Goal: Task Accomplishment & Management: Complete application form

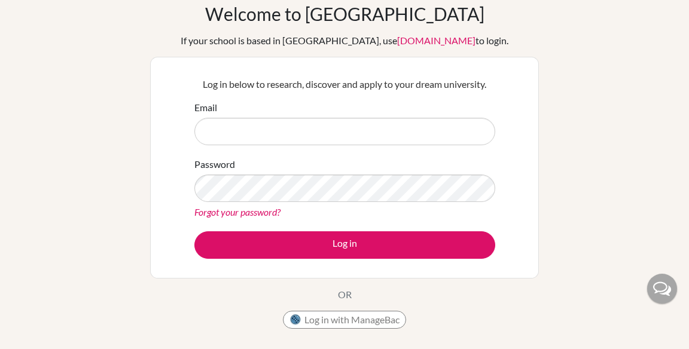
scroll to position [57, 0]
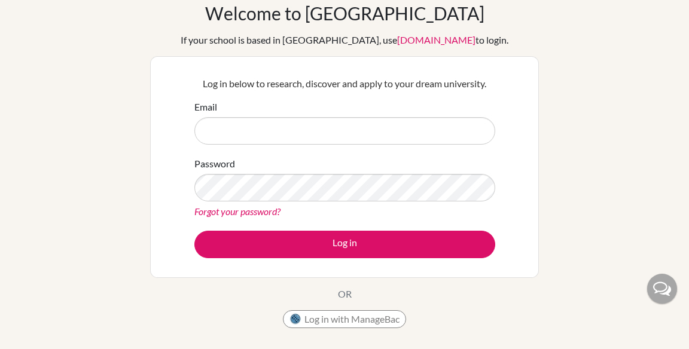
click at [464, 152] on form "Email Password Forgot your password? Log in" at bounding box center [344, 179] width 301 height 158
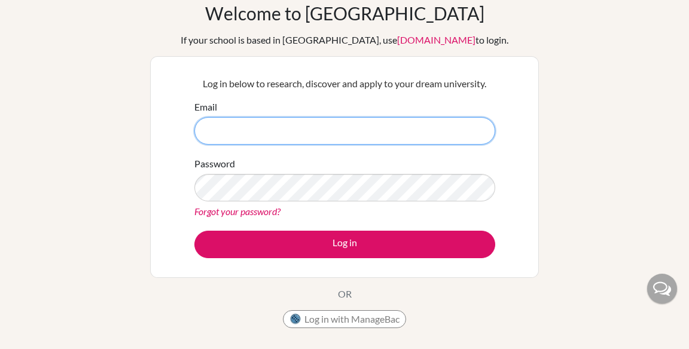
click at [463, 135] on input "Email" at bounding box center [344, 131] width 301 height 28
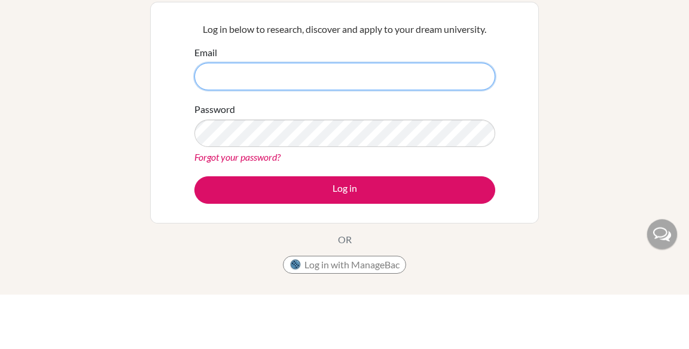
scroll to position [57, 0]
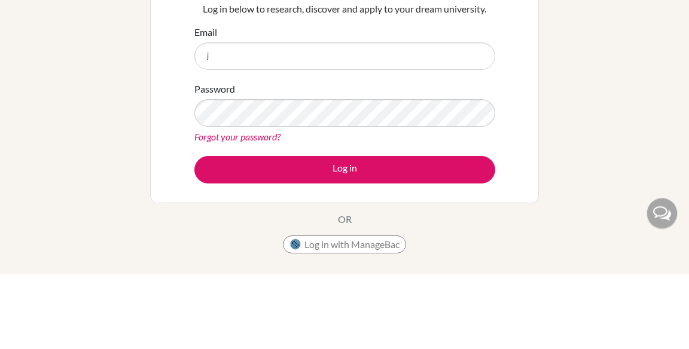
click at [588, 143] on div "Welcome to [GEOGRAPHIC_DATA] If your school is based in [GEOGRAPHIC_DATA], use …" at bounding box center [344, 198] width 689 height 391
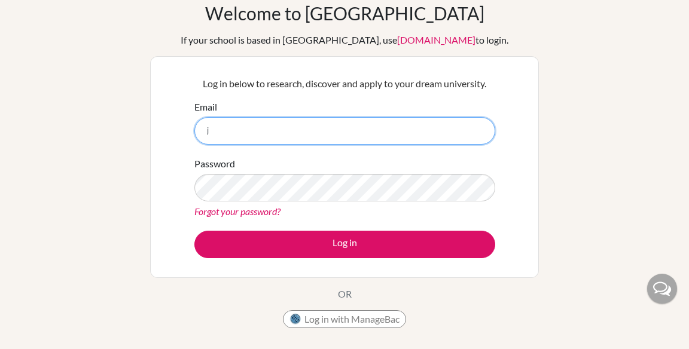
click at [398, 128] on input "j" at bounding box center [344, 131] width 301 height 28
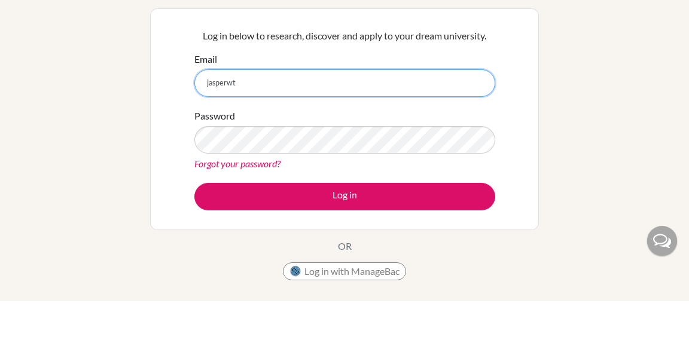
type input "jasperwt"
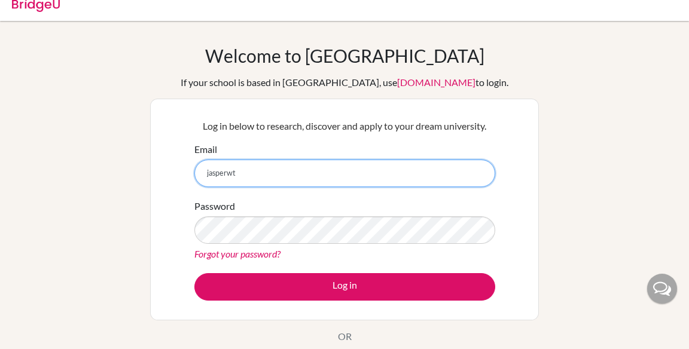
scroll to position [0, 0]
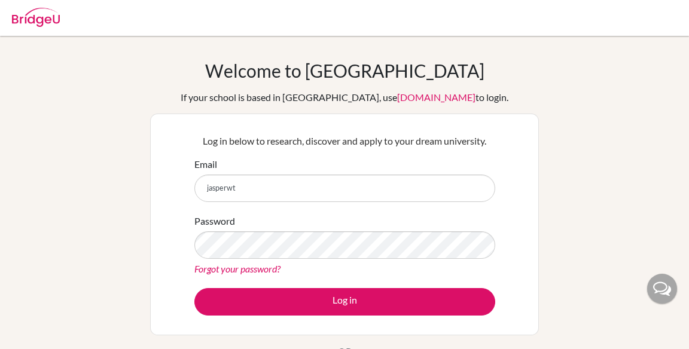
click at [38, 24] on img at bounding box center [36, 17] width 48 height 19
click at [39, 28] on div at bounding box center [36, 16] width 48 height 36
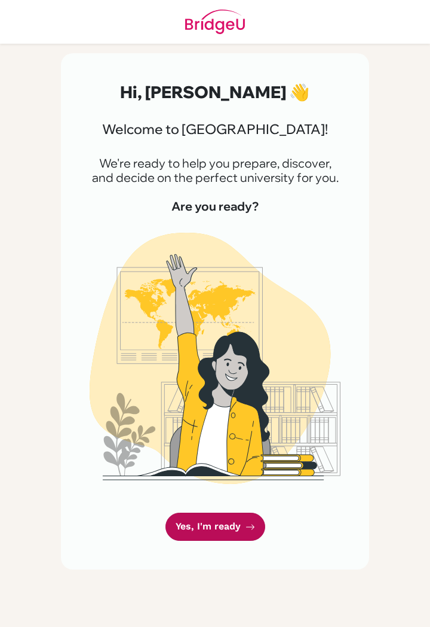
click at [233, 524] on link "Yes, I'm ready" at bounding box center [216, 526] width 100 height 28
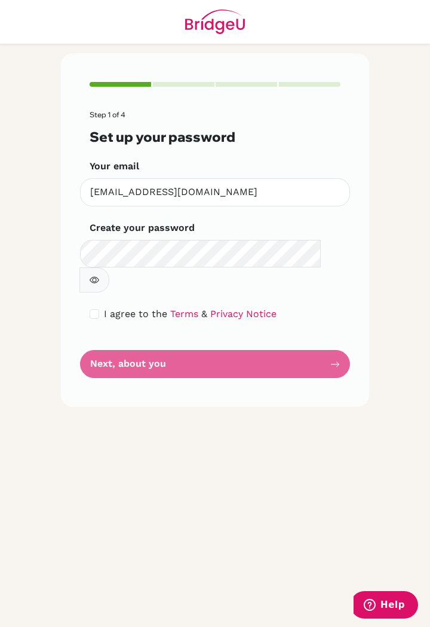
click at [111, 308] on span "I agree to the" at bounding box center [135, 313] width 63 height 11
click at [94, 309] on input "checkbox" at bounding box center [95, 314] width 10 height 10
checkbox input "true"
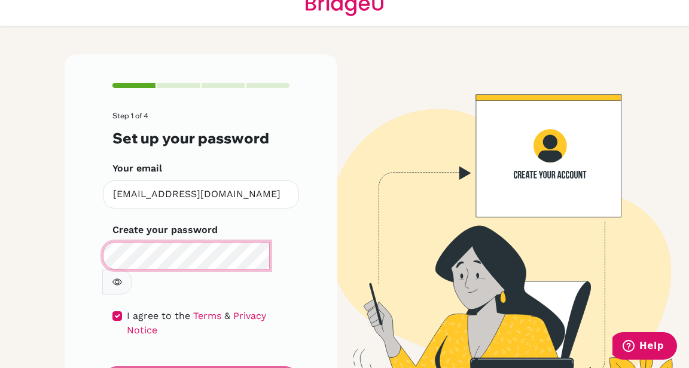
scroll to position [26, 0]
